Goal: Information Seeking & Learning: Learn about a topic

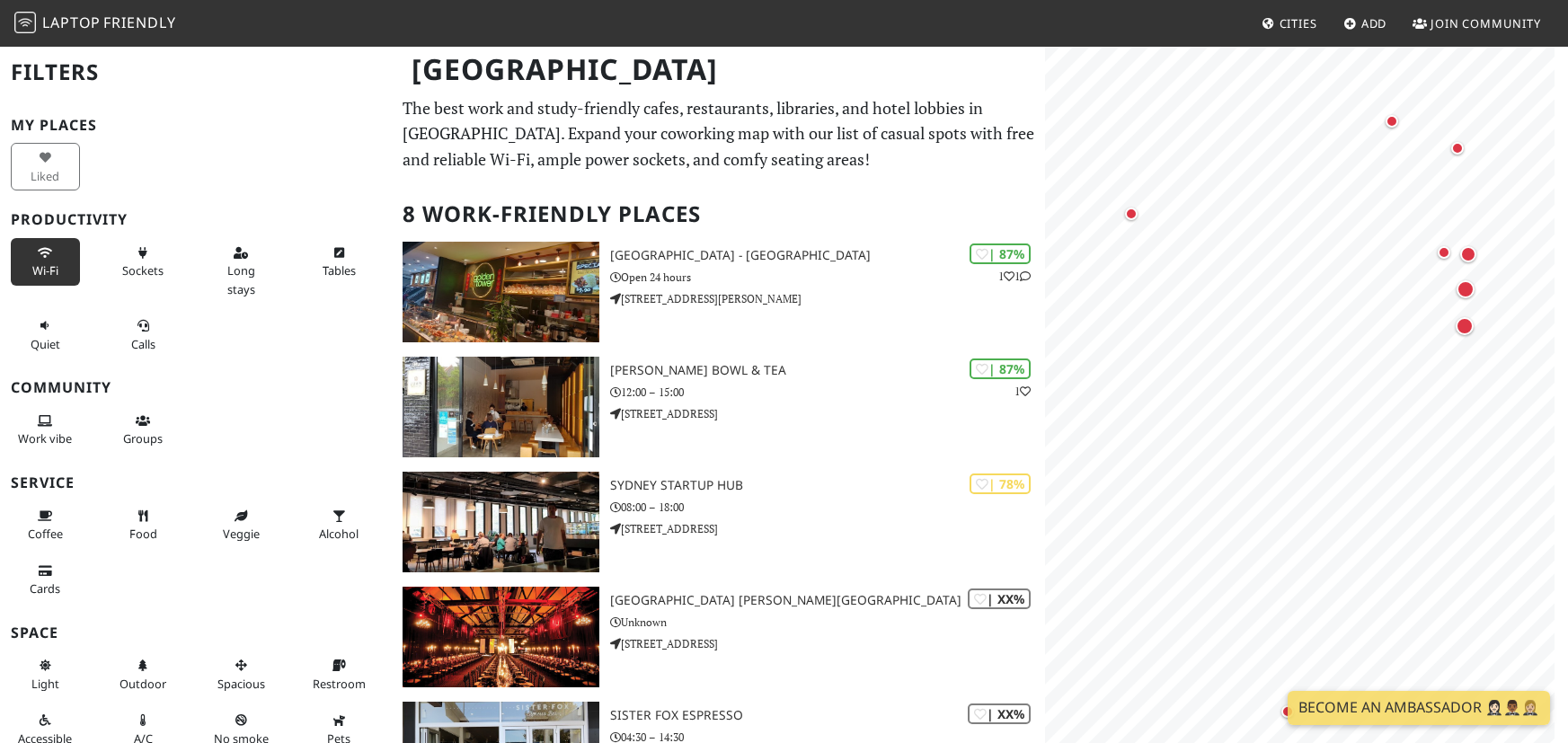
click at [47, 272] on span "Wi-Fi" at bounding box center [46, 270] width 26 height 16
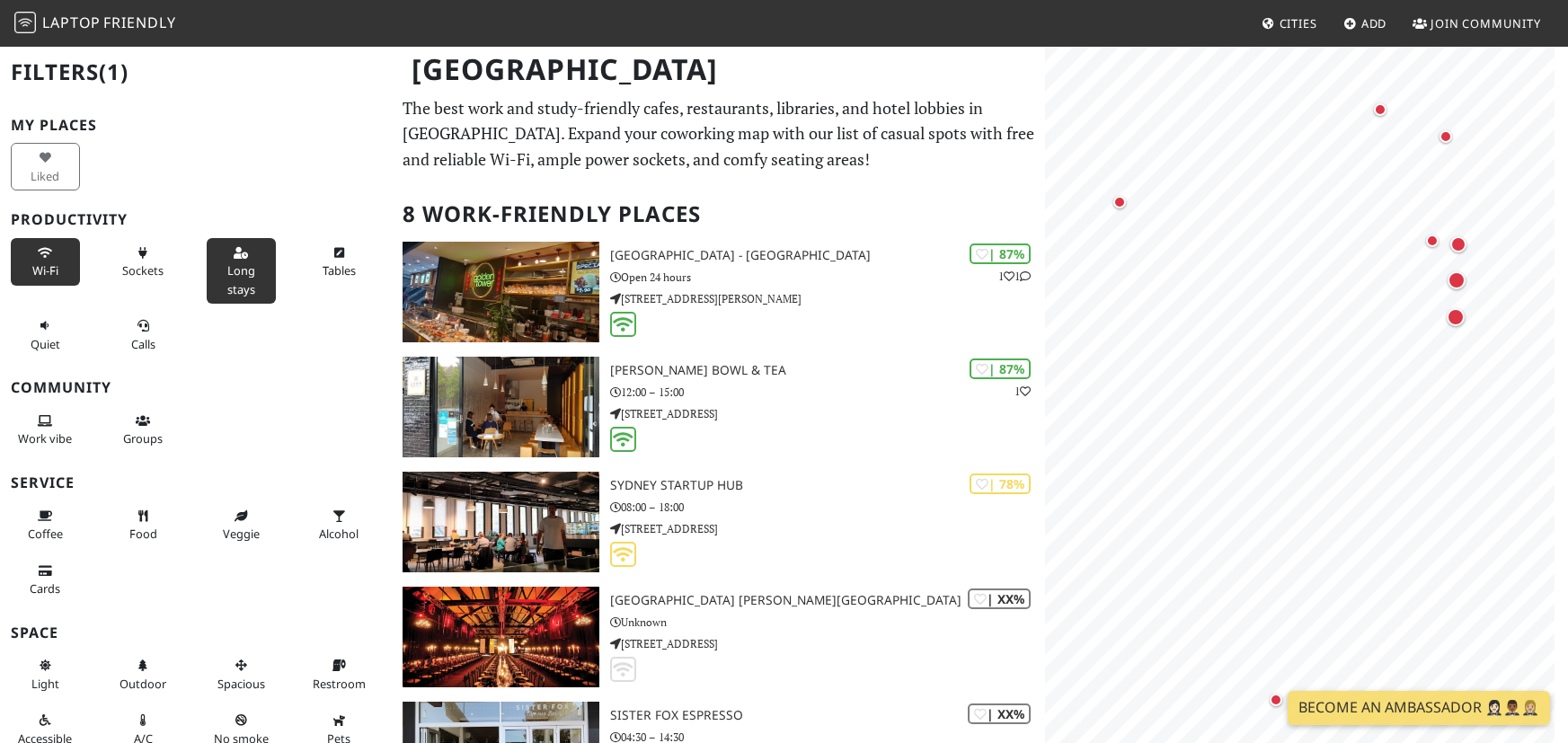
click at [233, 270] on span "Long stays" at bounding box center [242, 279] width 28 height 34
click at [157, 342] on button "Calls" at bounding box center [144, 335] width 69 height 48
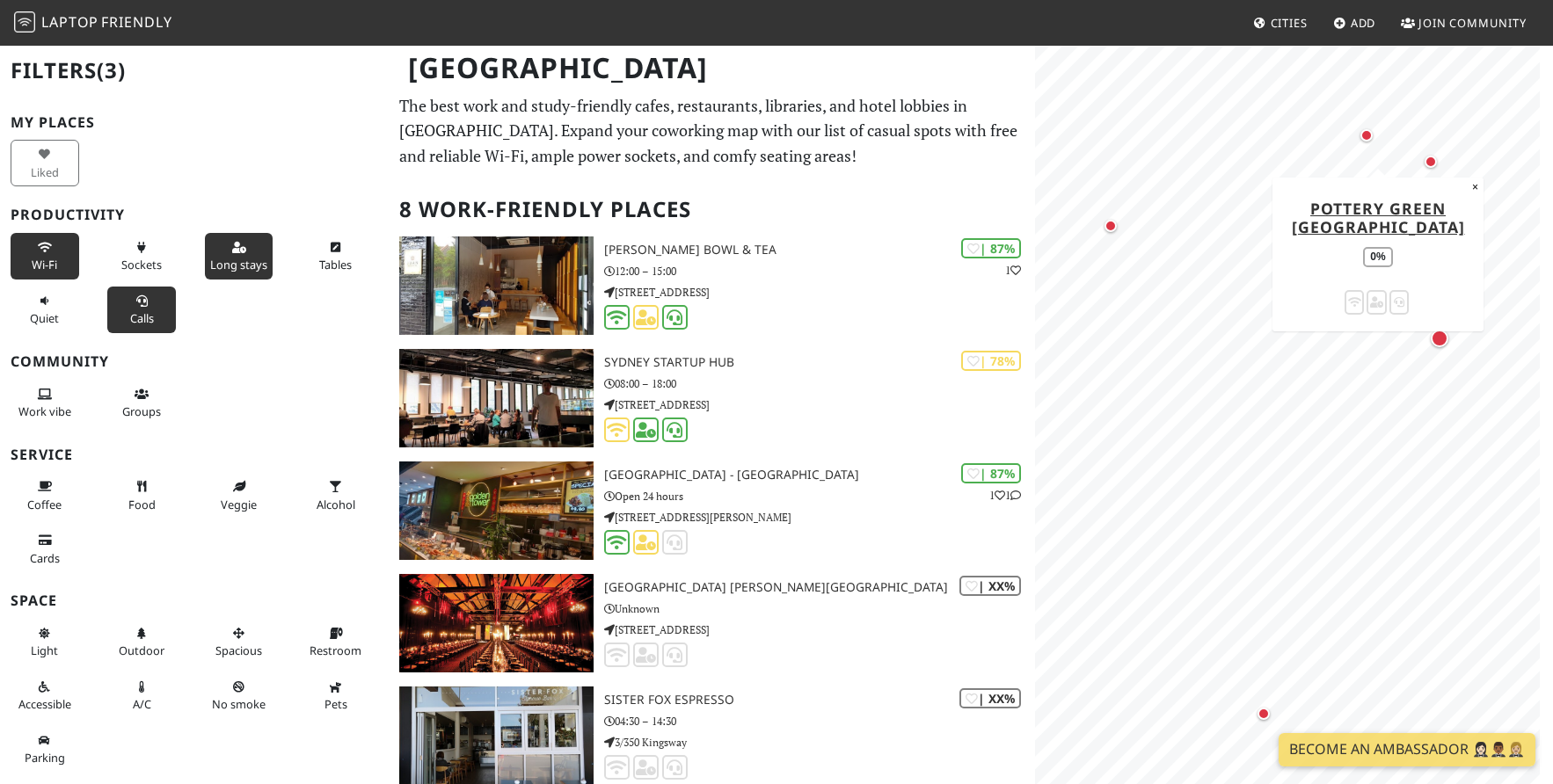
click at [1291, 136] on div "Map marker" at bounding box center [1367, 135] width 13 height 13
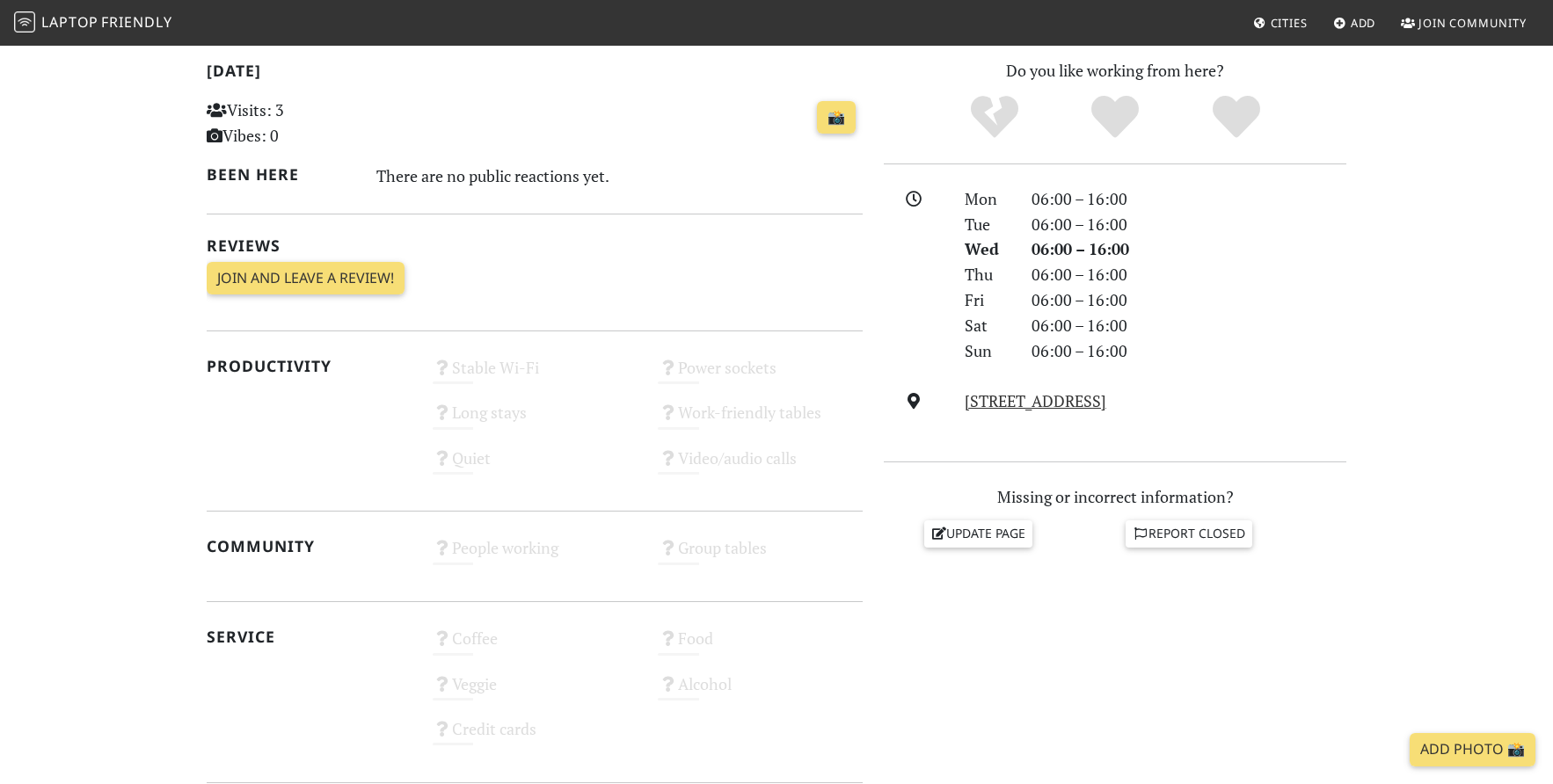
scroll to position [527, 0]
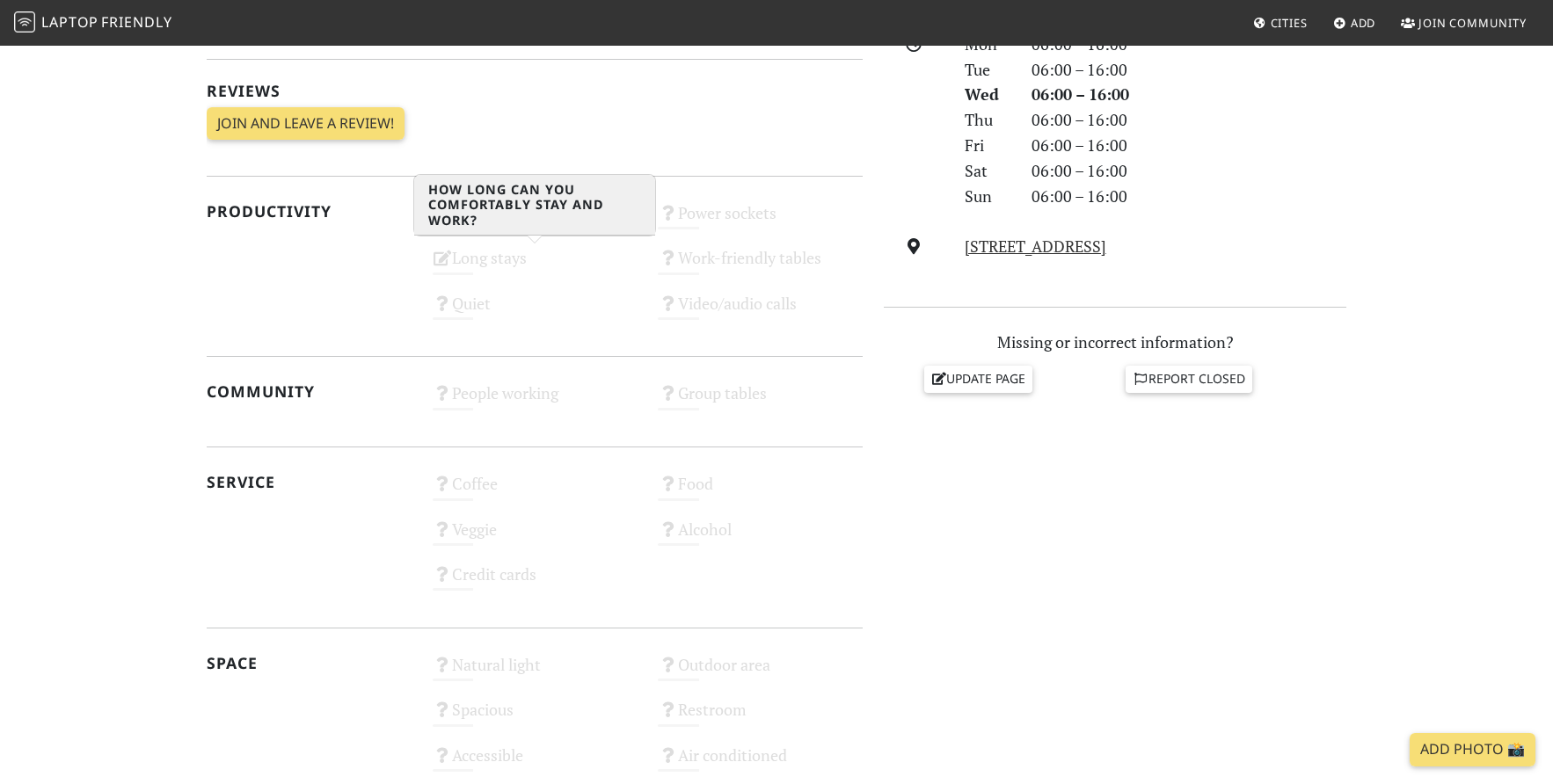
click at [477, 263] on div "Long stays Unknown" at bounding box center [534, 266] width 226 height 45
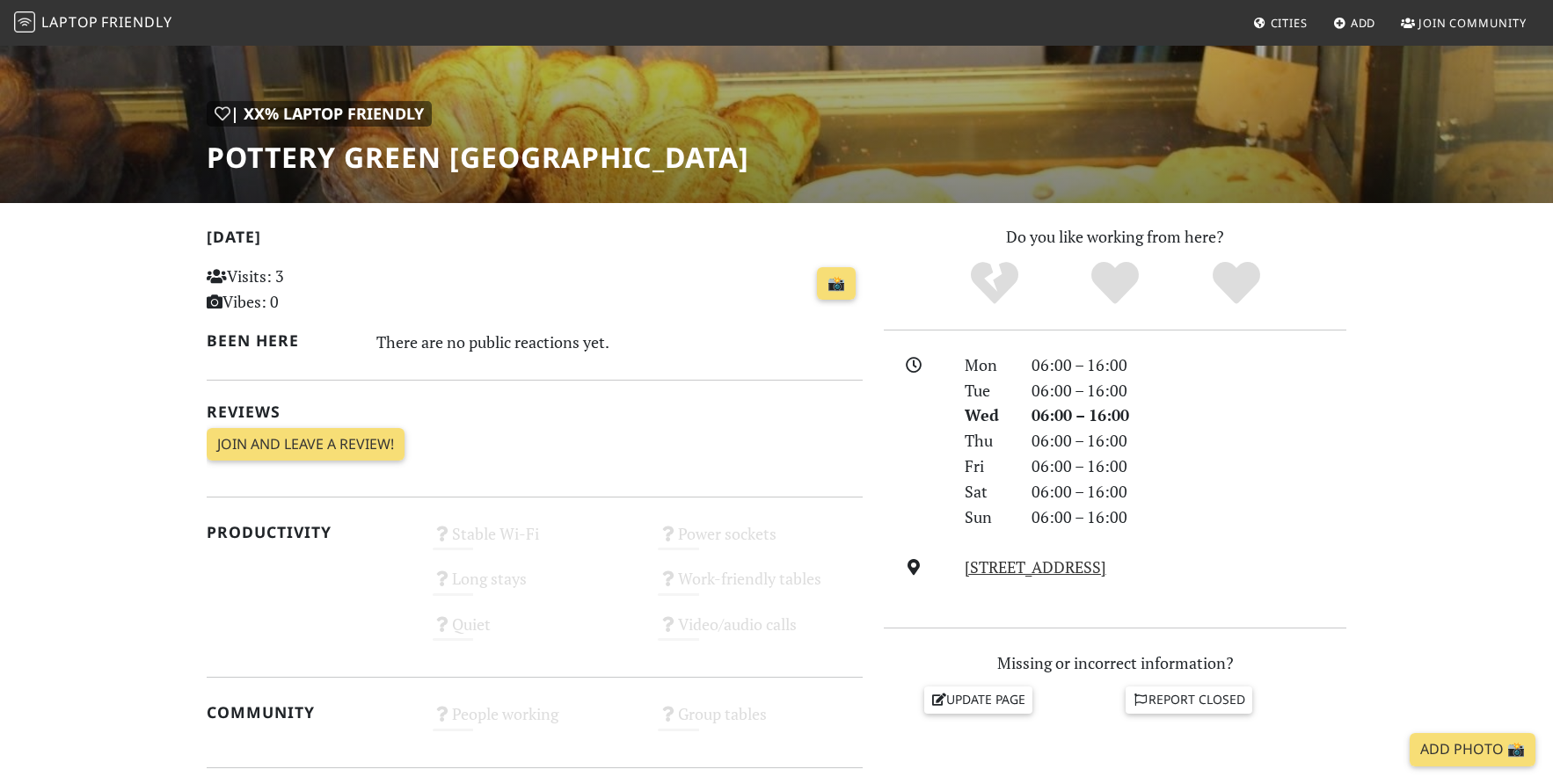
scroll to position [0, 0]
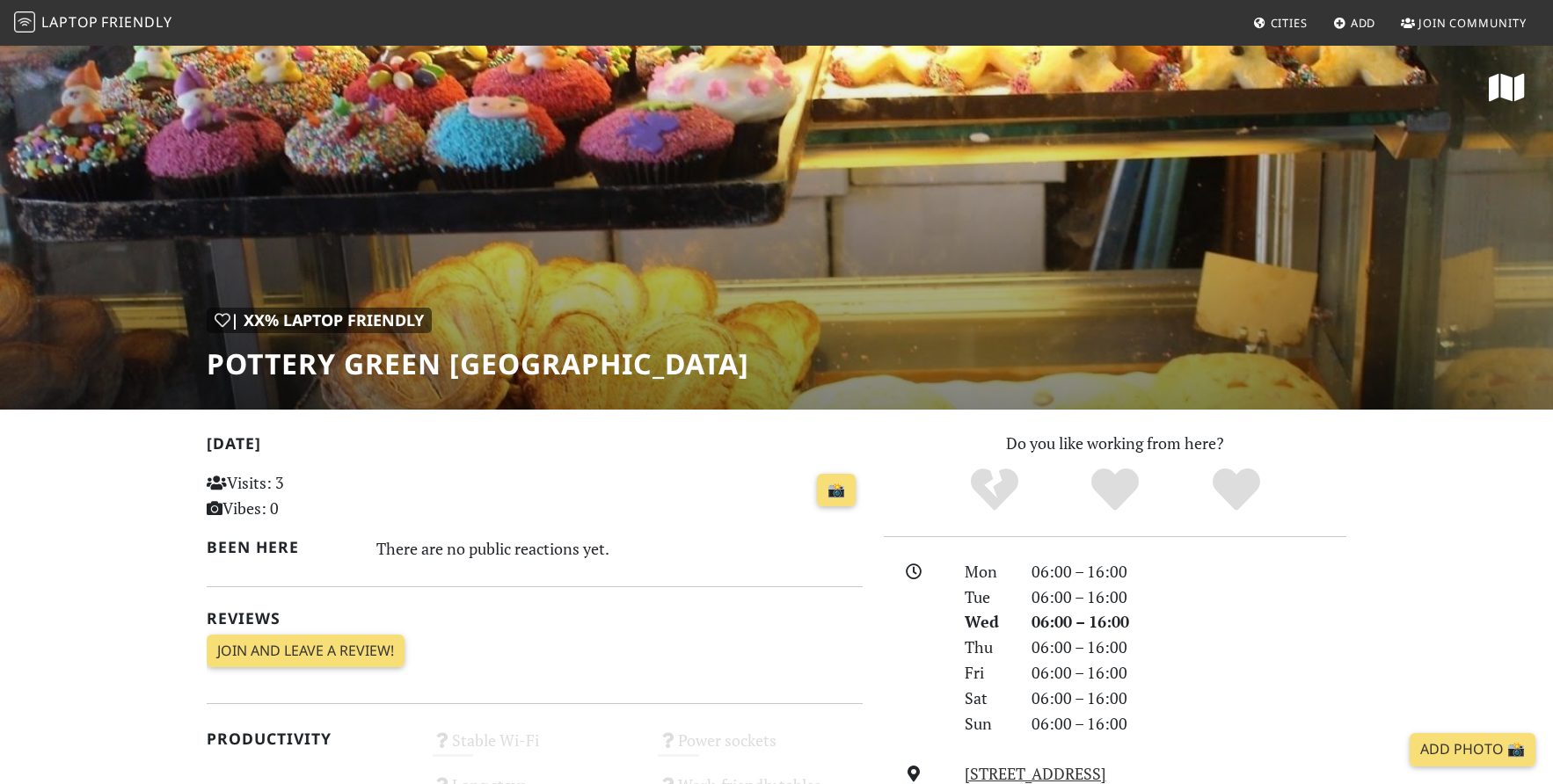
click at [20, 12] on img at bounding box center [25, 22] width 21 height 21
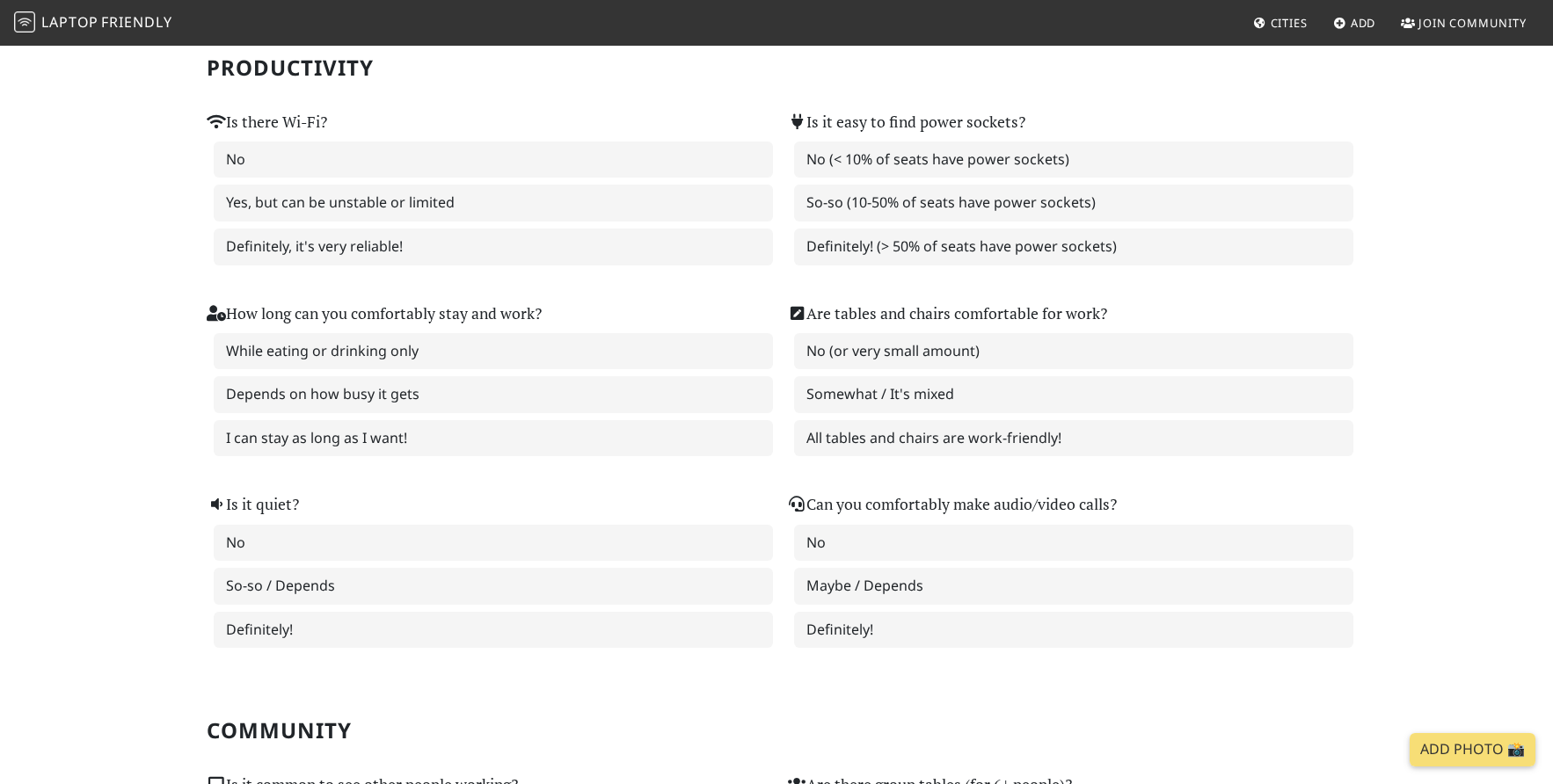
scroll to position [527, 0]
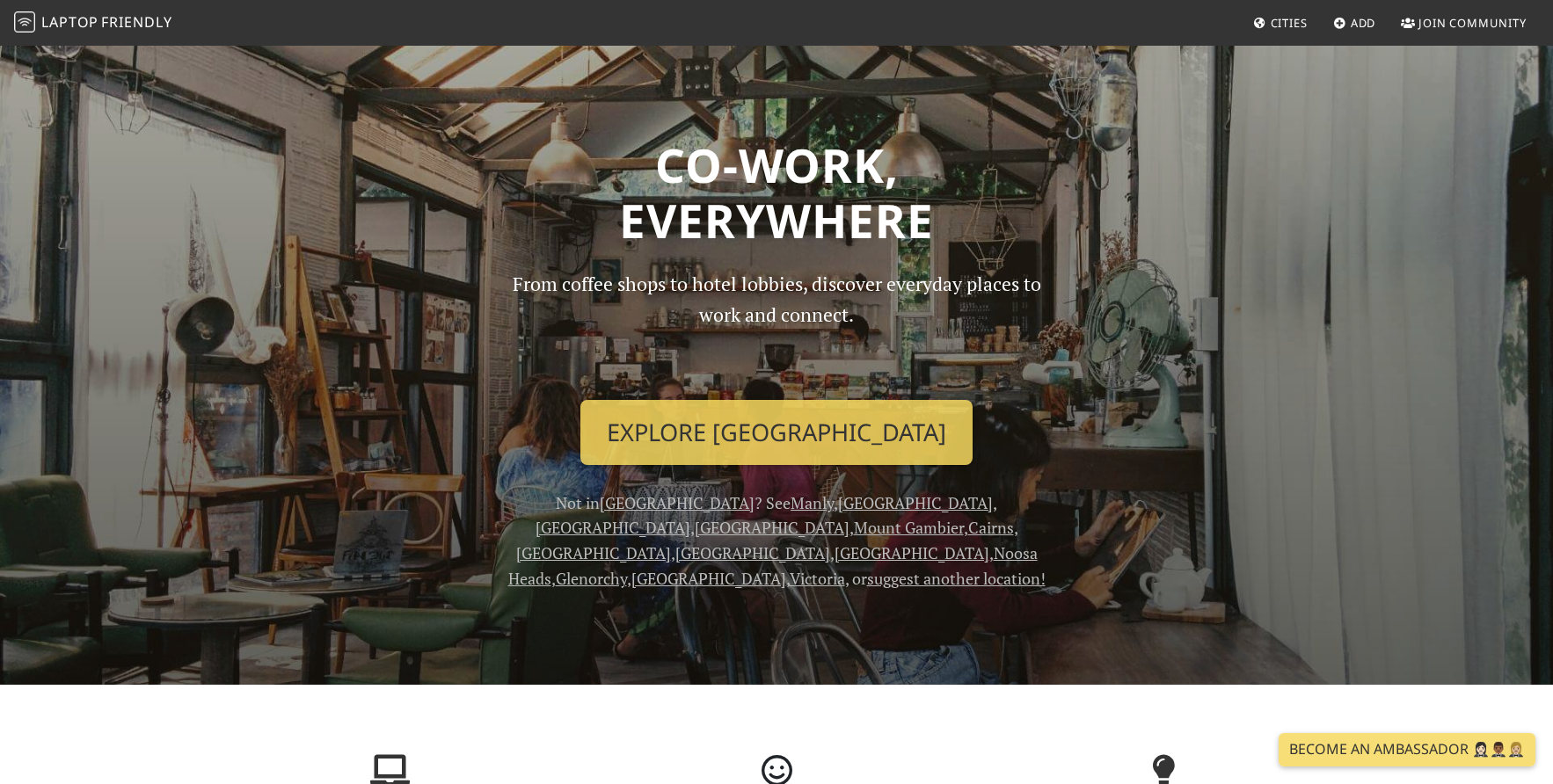
click at [718, 440] on link "Explore Sydney" at bounding box center [776, 432] width 393 height 65
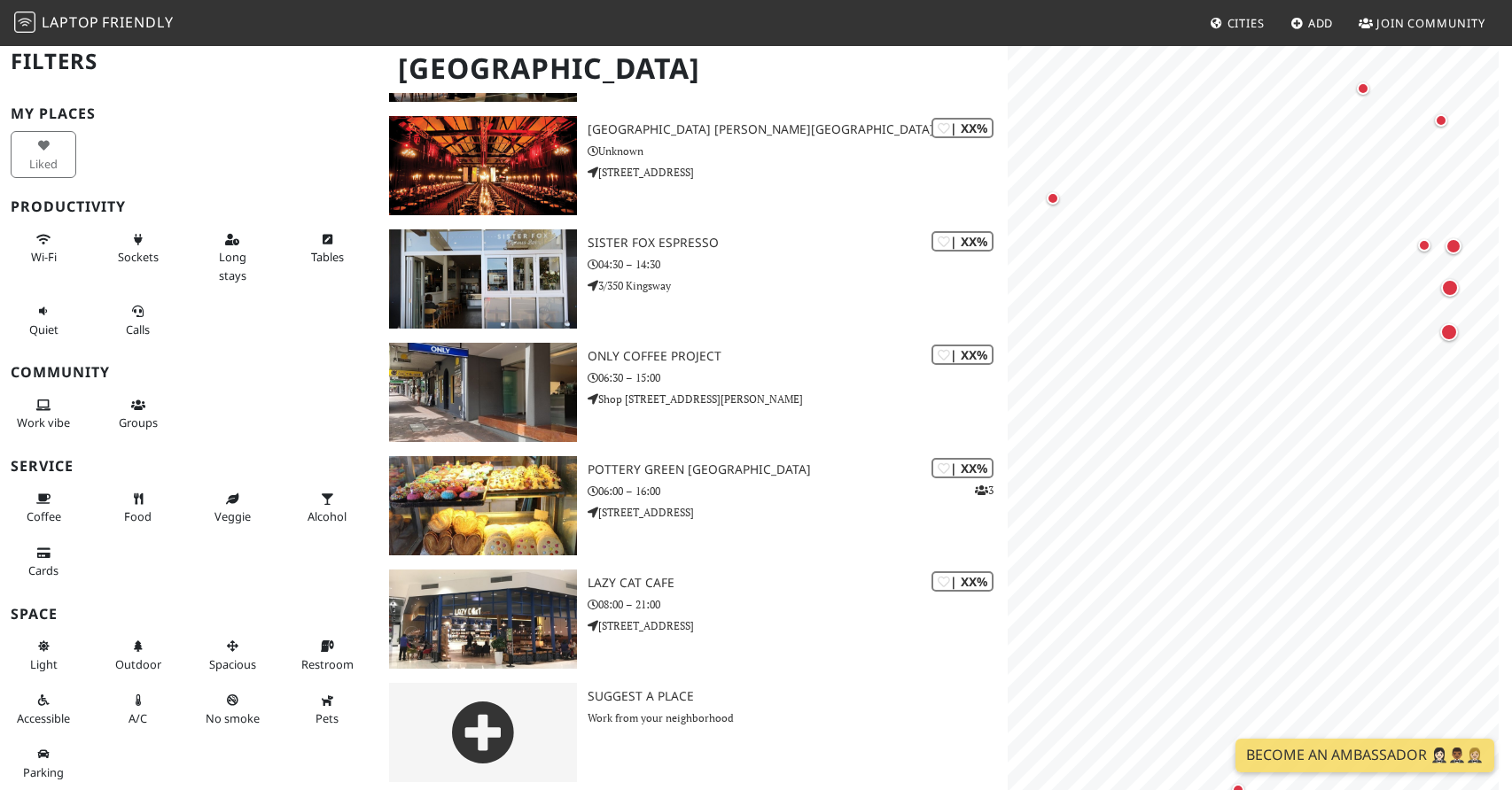
scroll to position [469, 0]
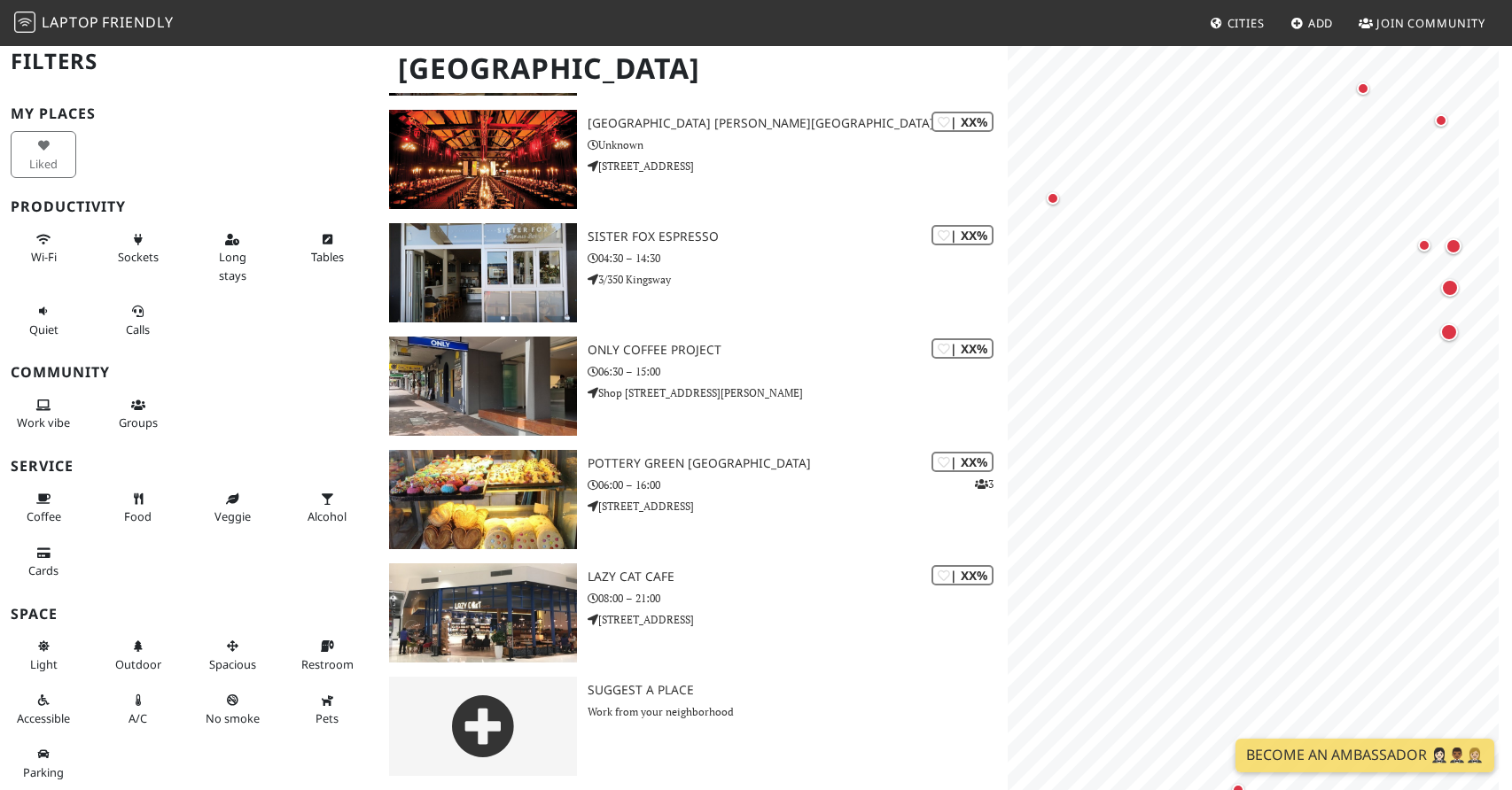
click at [391, 214] on div "| XX% [GEOGRAPHIC_DATA][PERSON_NAME] Unknown [STREET_ADDRESS] | 78% Sydney Star…" at bounding box center [693, 223] width 609 height 907
click at [215, 128] on div "Liked" at bounding box center [189, 154] width 378 height 54
click at [225, 128] on div "Liked" at bounding box center [189, 154] width 378 height 54
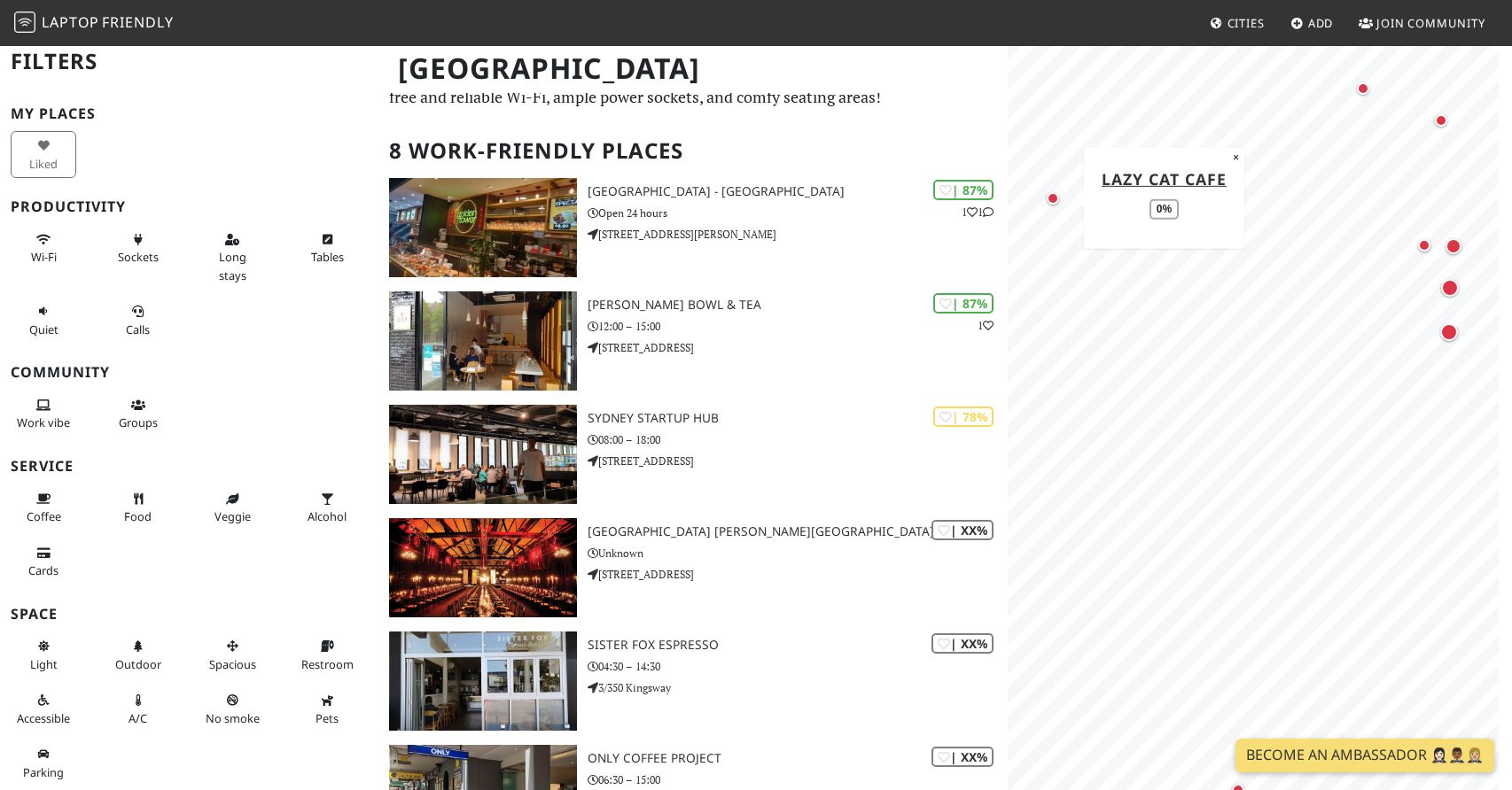
scroll to position [0, 0]
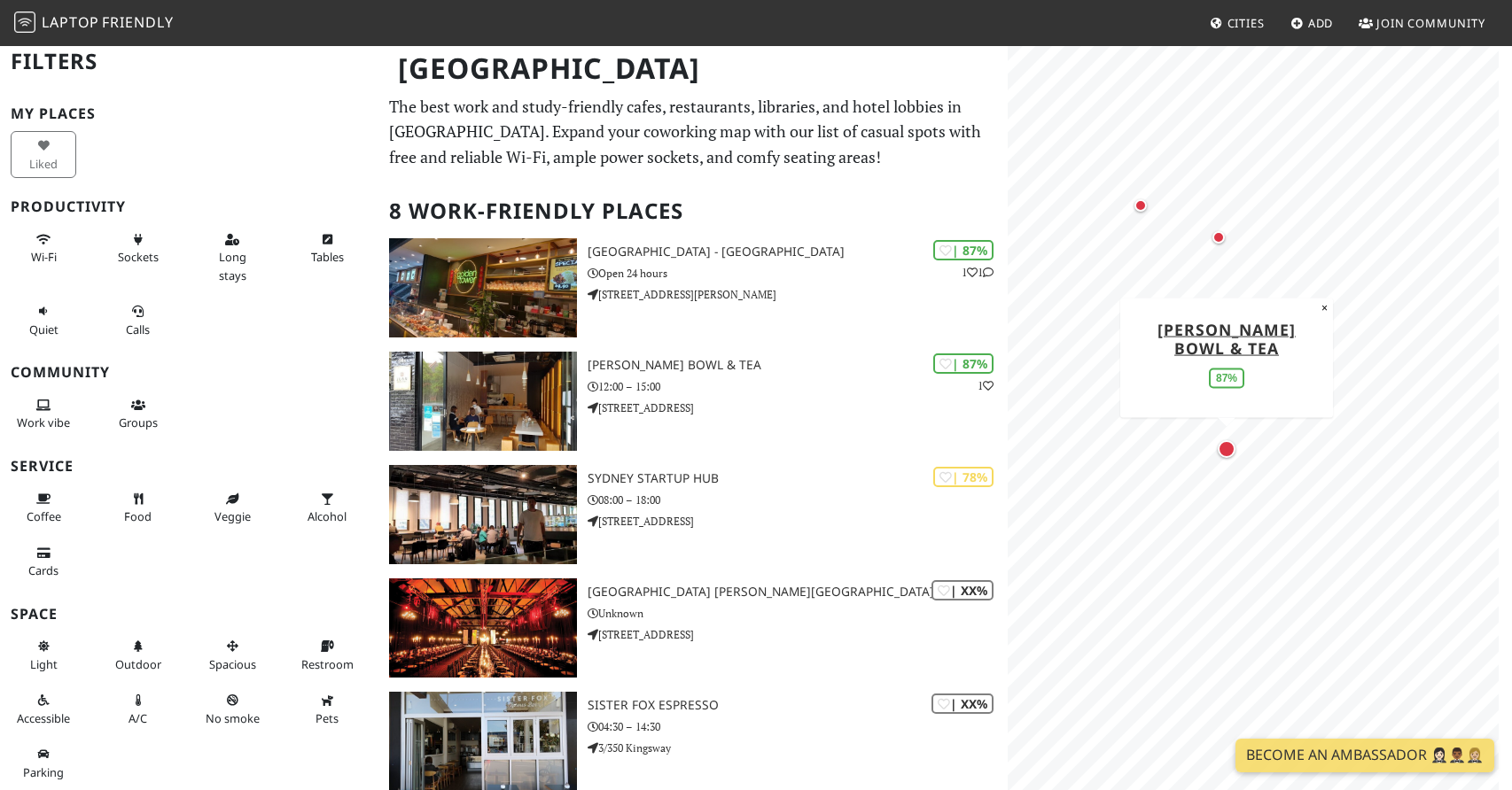
click at [1227, 454] on div "Map marker" at bounding box center [1227, 449] width 18 height 18
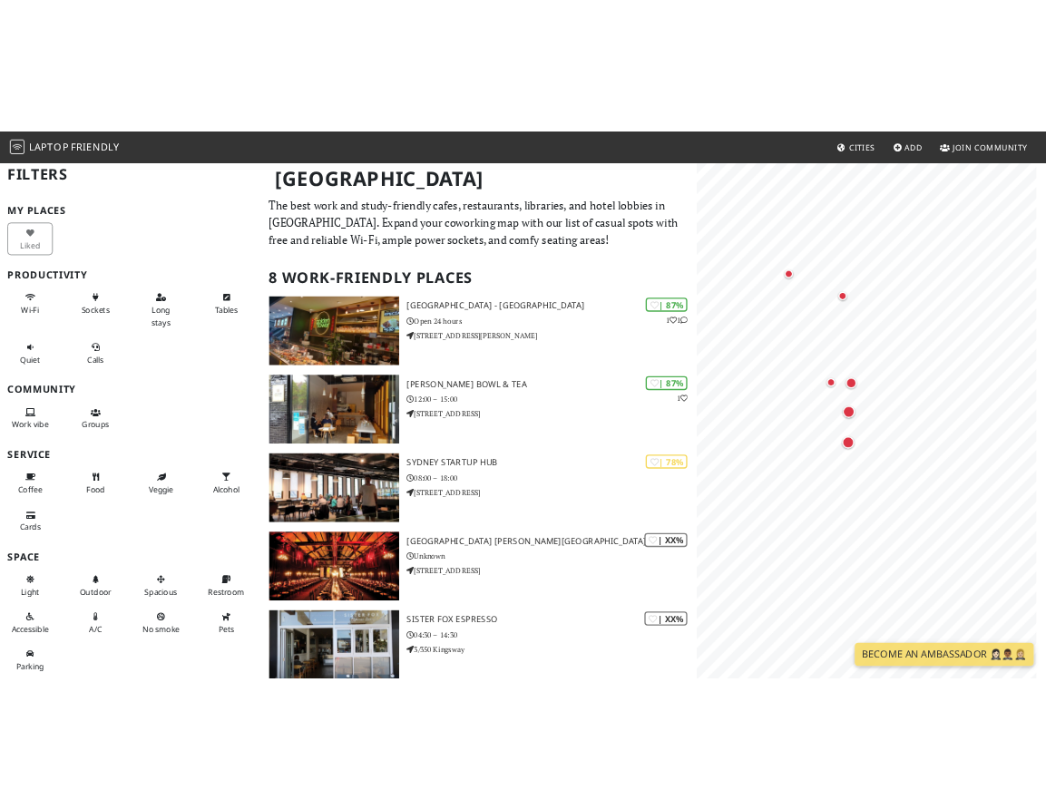
scroll to position [47, 0]
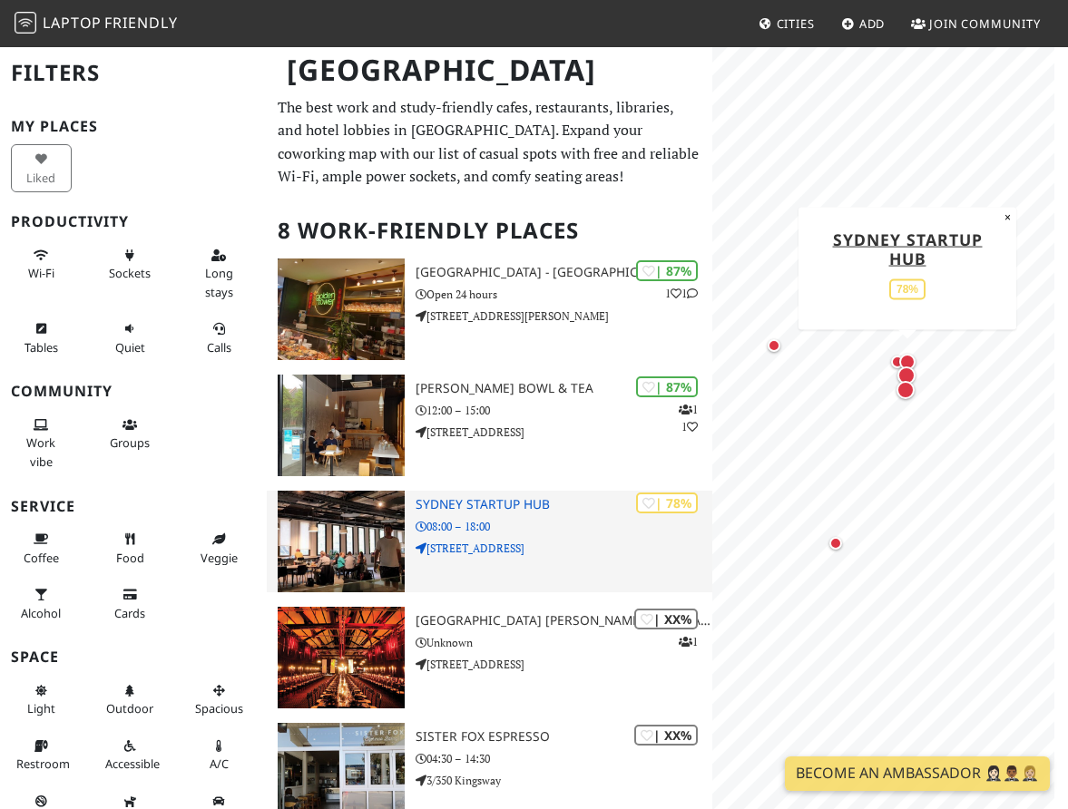
scroll to position [494, 0]
